Goal: Check status: Check status

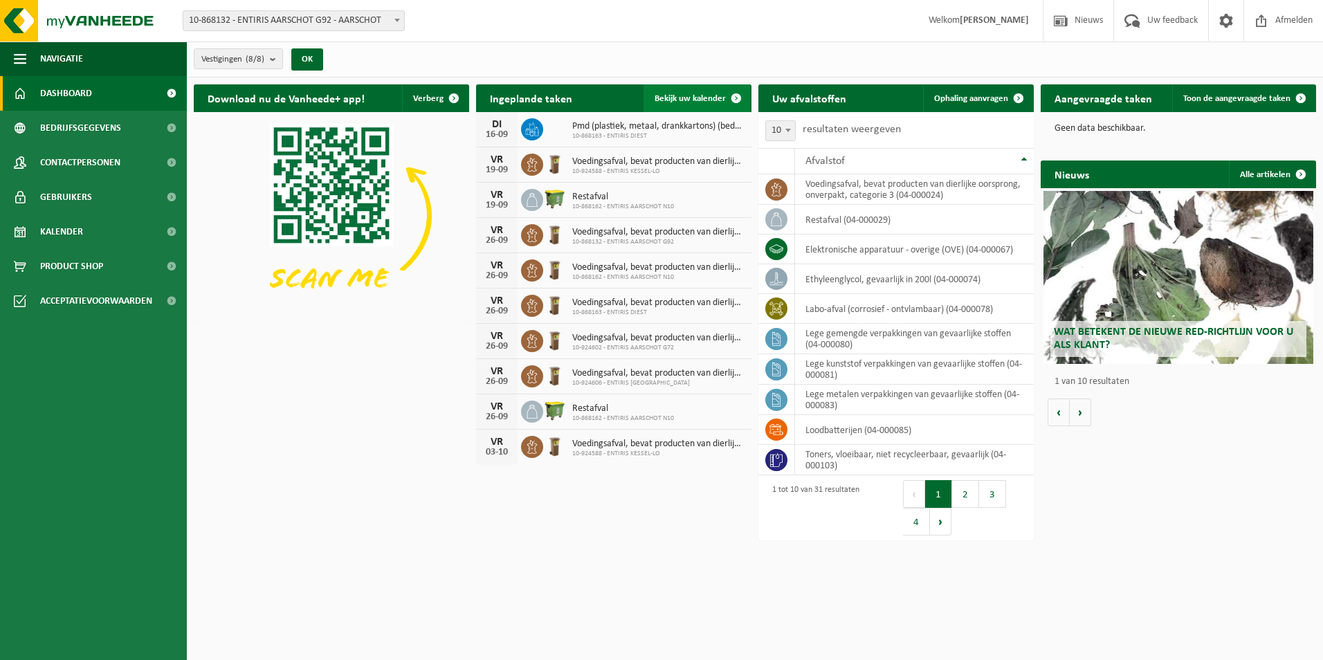
click at [703, 96] on span "Bekijk uw kalender" at bounding box center [690, 98] width 71 height 9
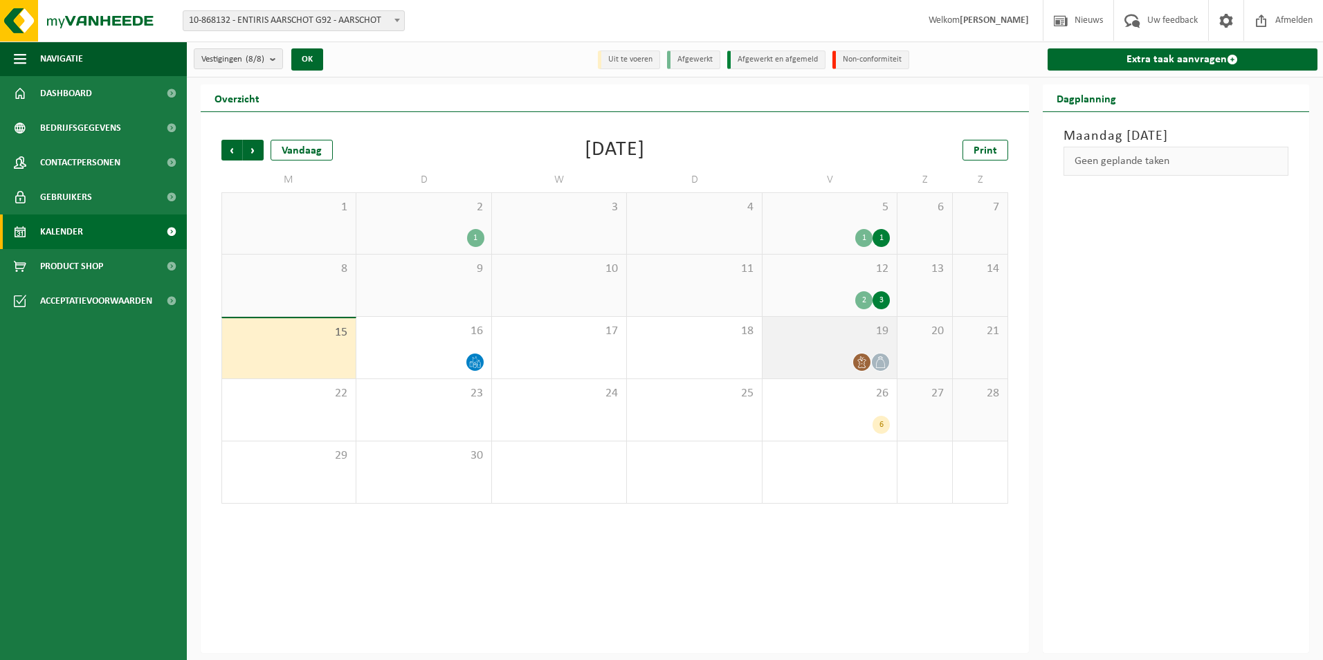
click at [885, 364] on icon at bounding box center [881, 362] width 12 height 12
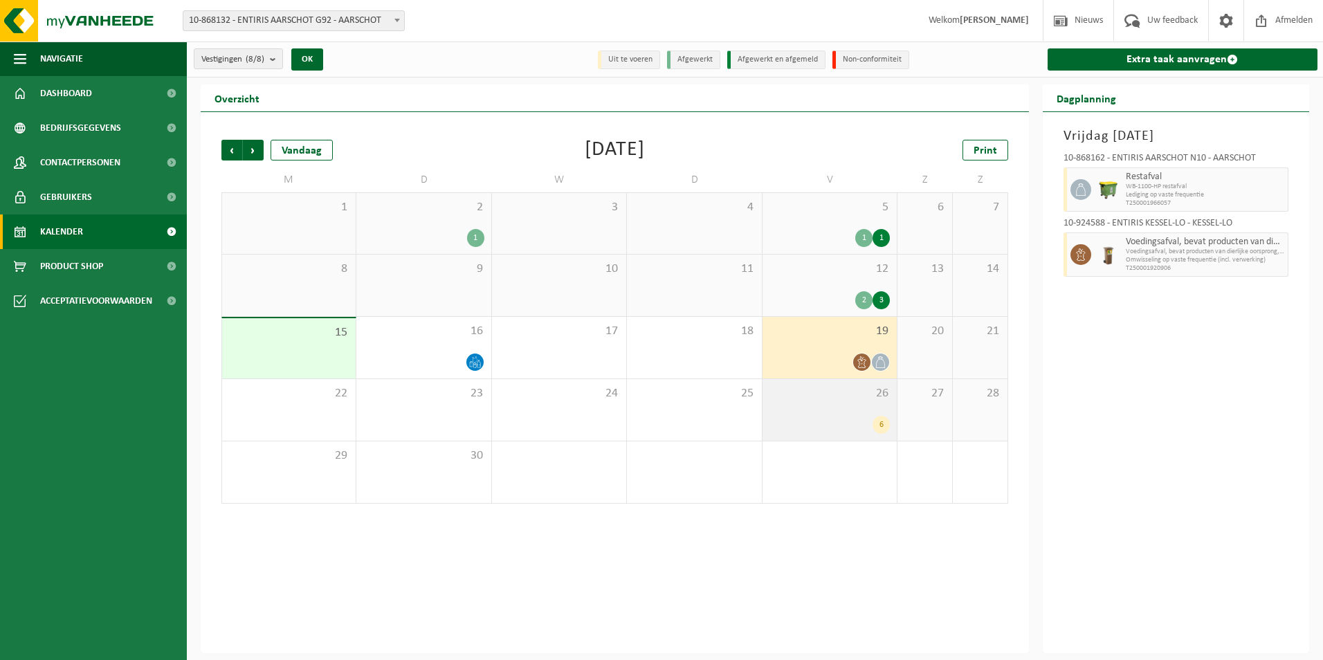
click at [885, 422] on div "6" at bounding box center [881, 425] width 17 height 18
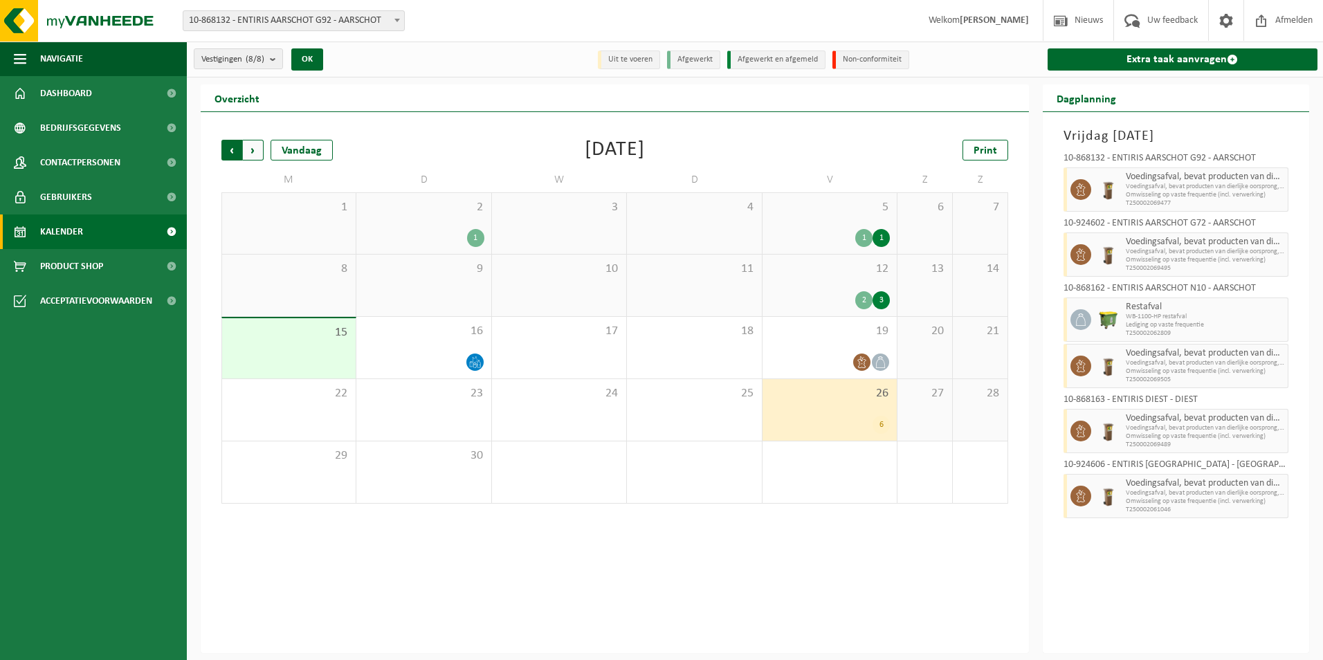
click at [252, 147] on span "Volgende" at bounding box center [253, 150] width 21 height 21
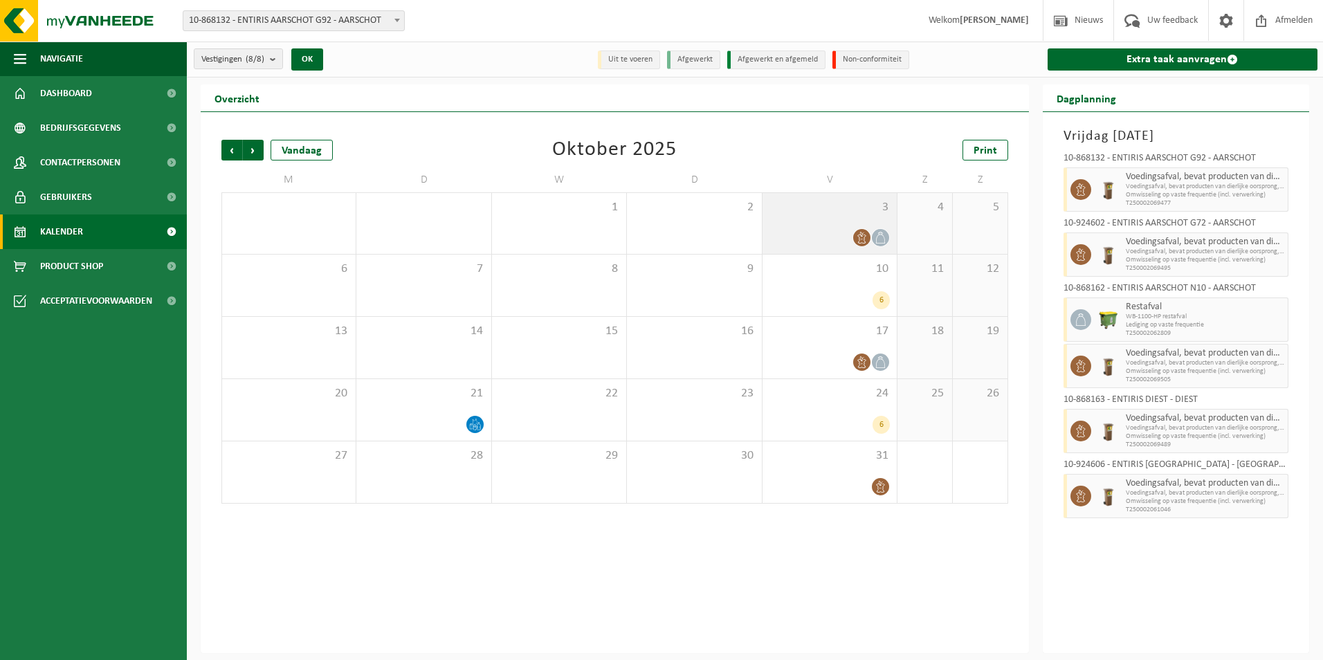
click at [873, 236] on span at bounding box center [880, 237] width 17 height 17
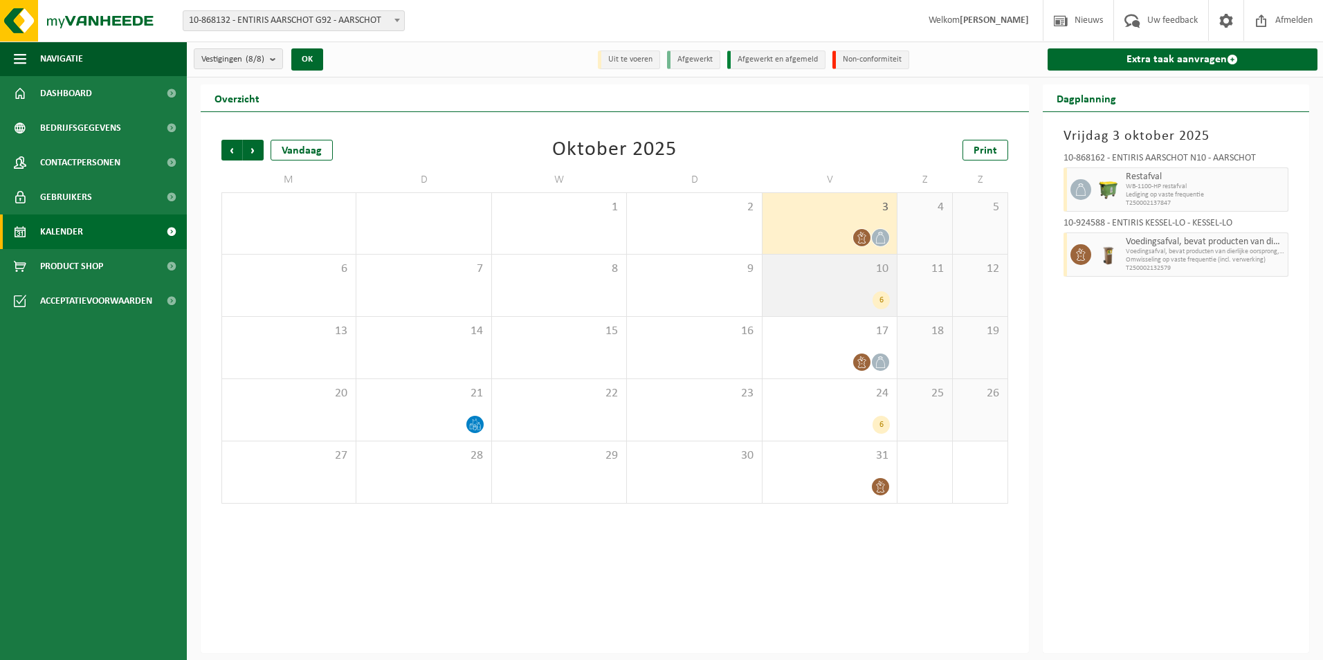
click at [885, 295] on div "6" at bounding box center [881, 300] width 17 height 18
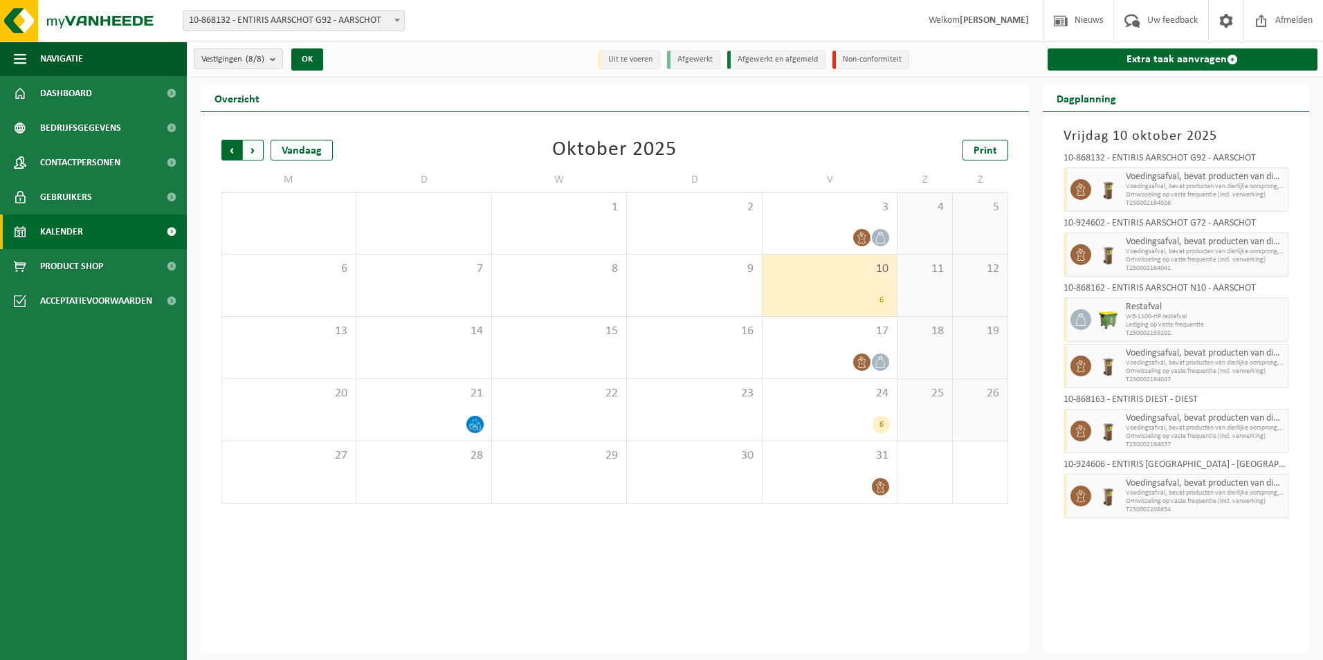
click at [261, 147] on span "Volgende" at bounding box center [253, 150] width 21 height 21
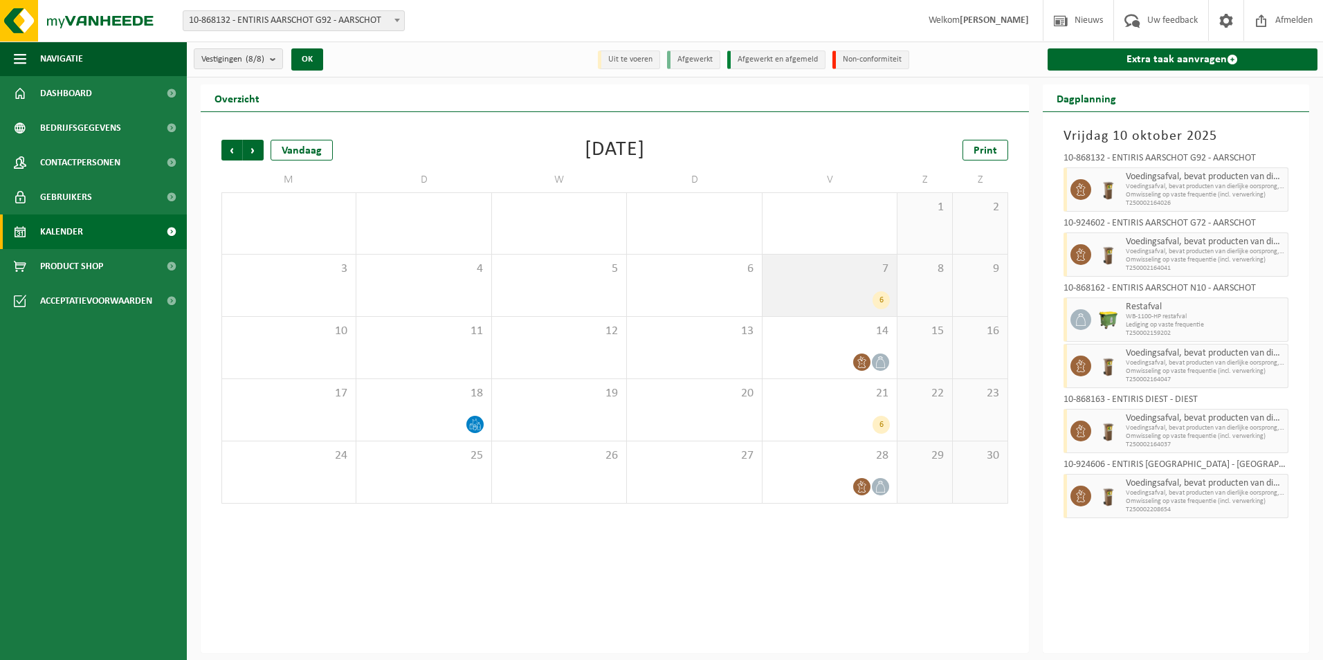
click at [880, 296] on div "6" at bounding box center [881, 300] width 17 height 18
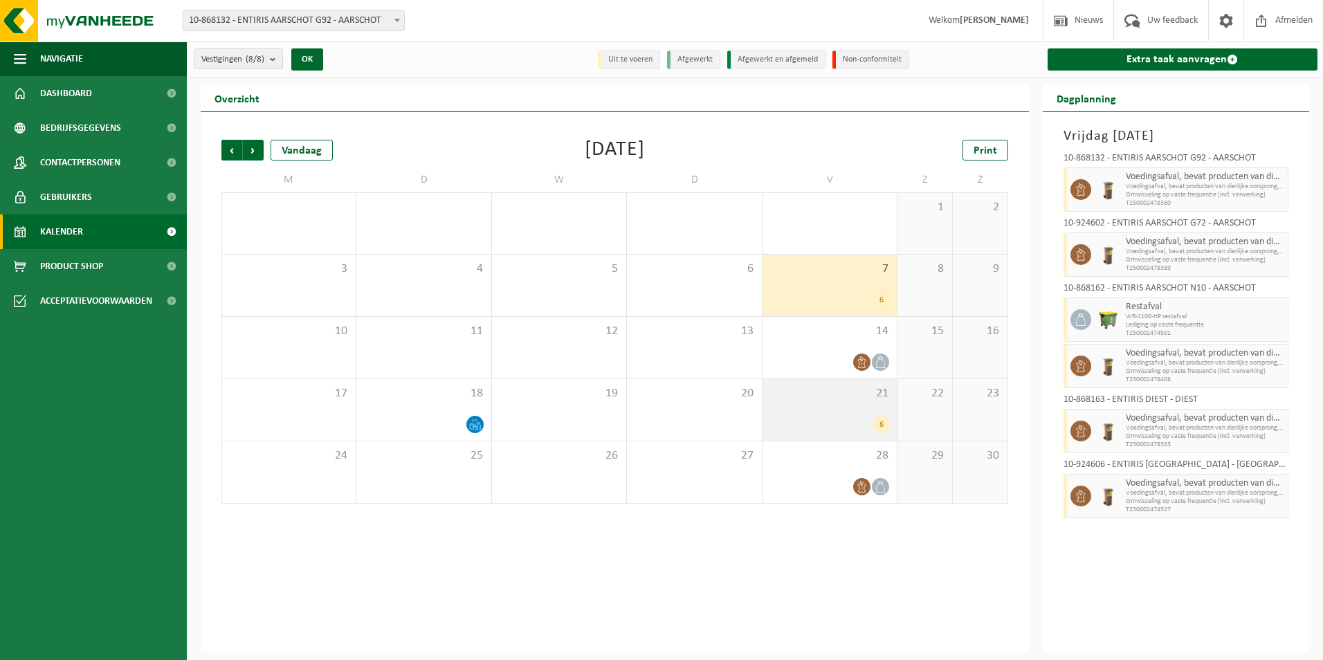
click at [883, 420] on div "6" at bounding box center [881, 425] width 17 height 18
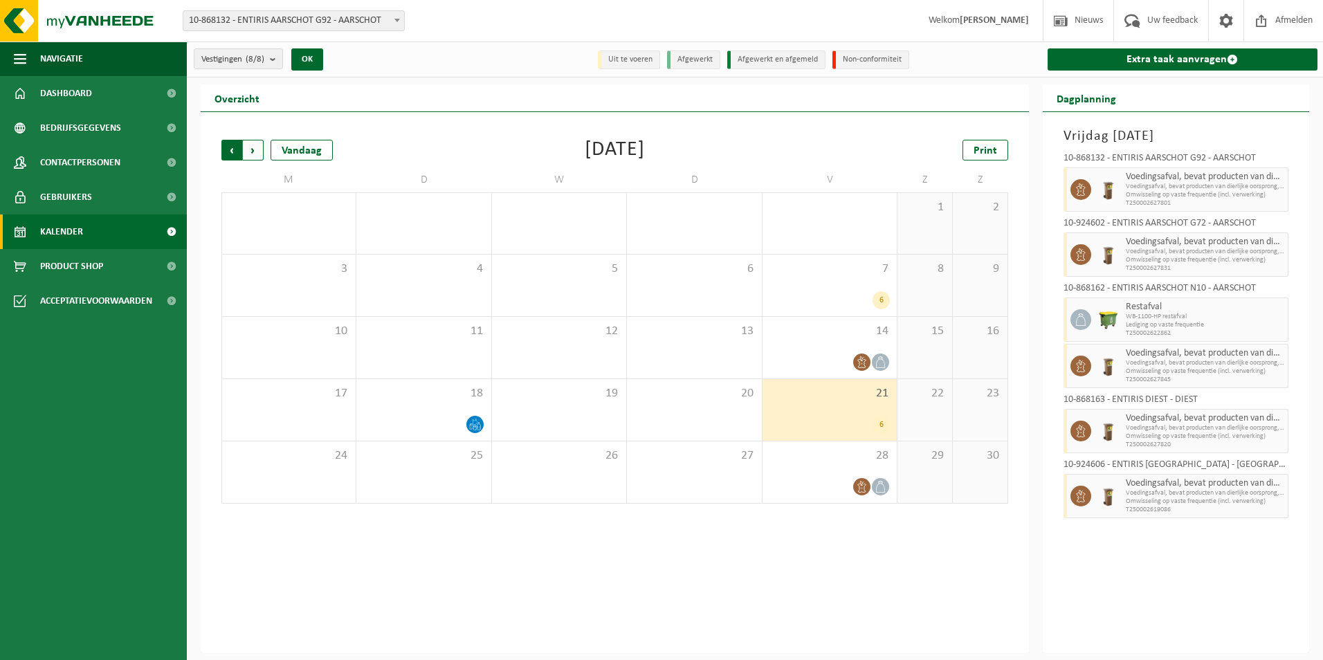
click at [253, 147] on span "Volgende" at bounding box center [253, 150] width 21 height 21
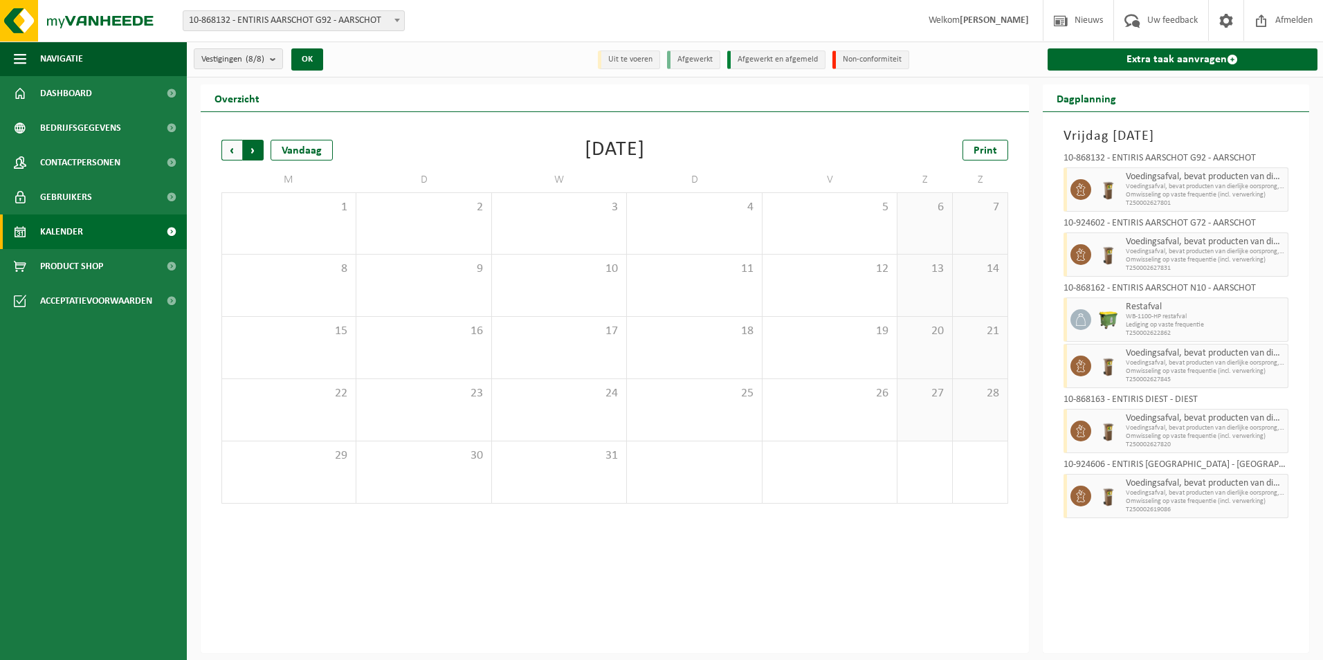
click at [232, 151] on span "Vorige" at bounding box center [231, 150] width 21 height 21
